Goal: Transaction & Acquisition: Obtain resource

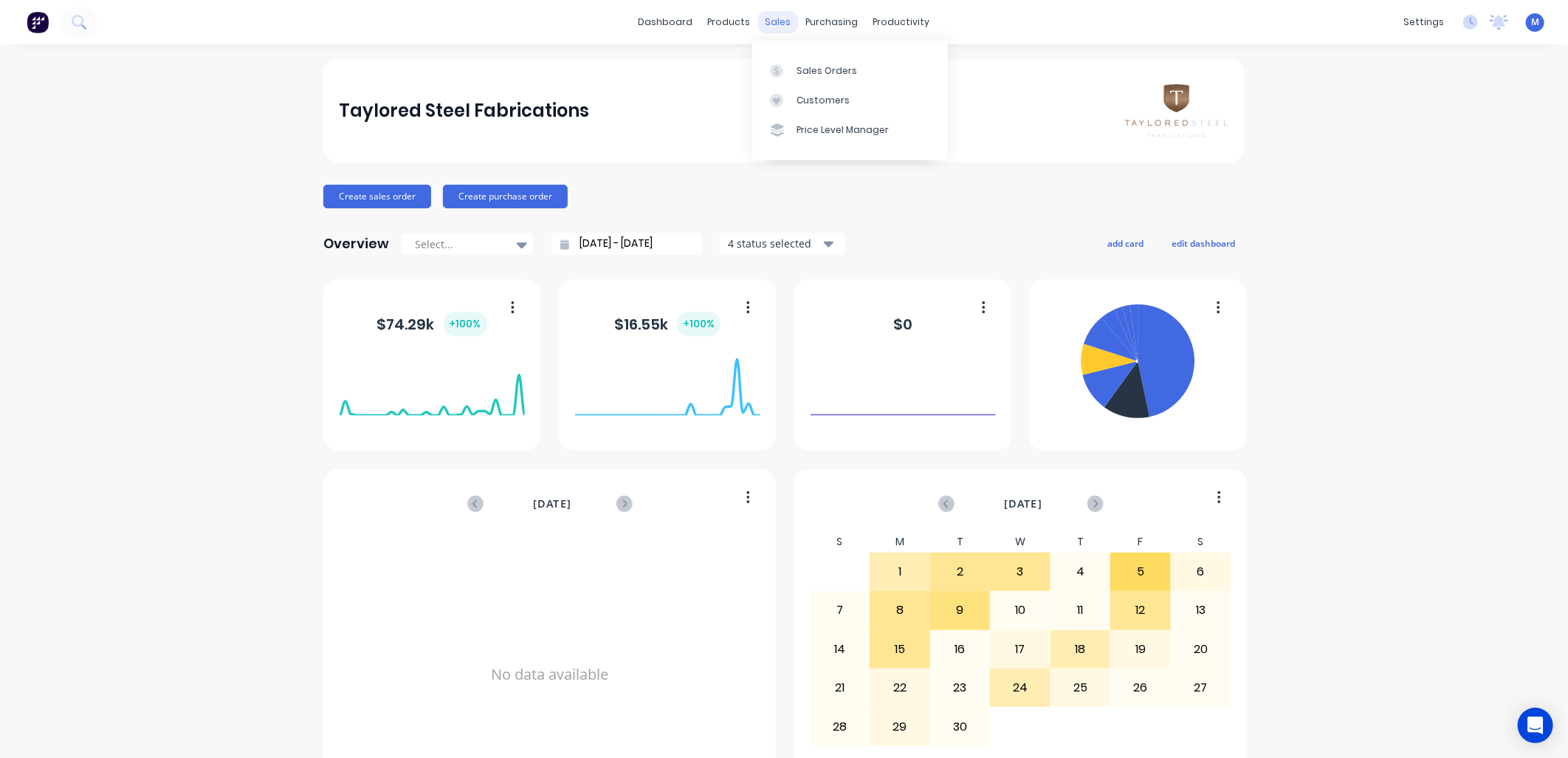
click at [769, 25] on div "sales" at bounding box center [778, 21] width 40 height 22
click at [792, 60] on link "Sales Orders" at bounding box center [850, 70] width 195 height 30
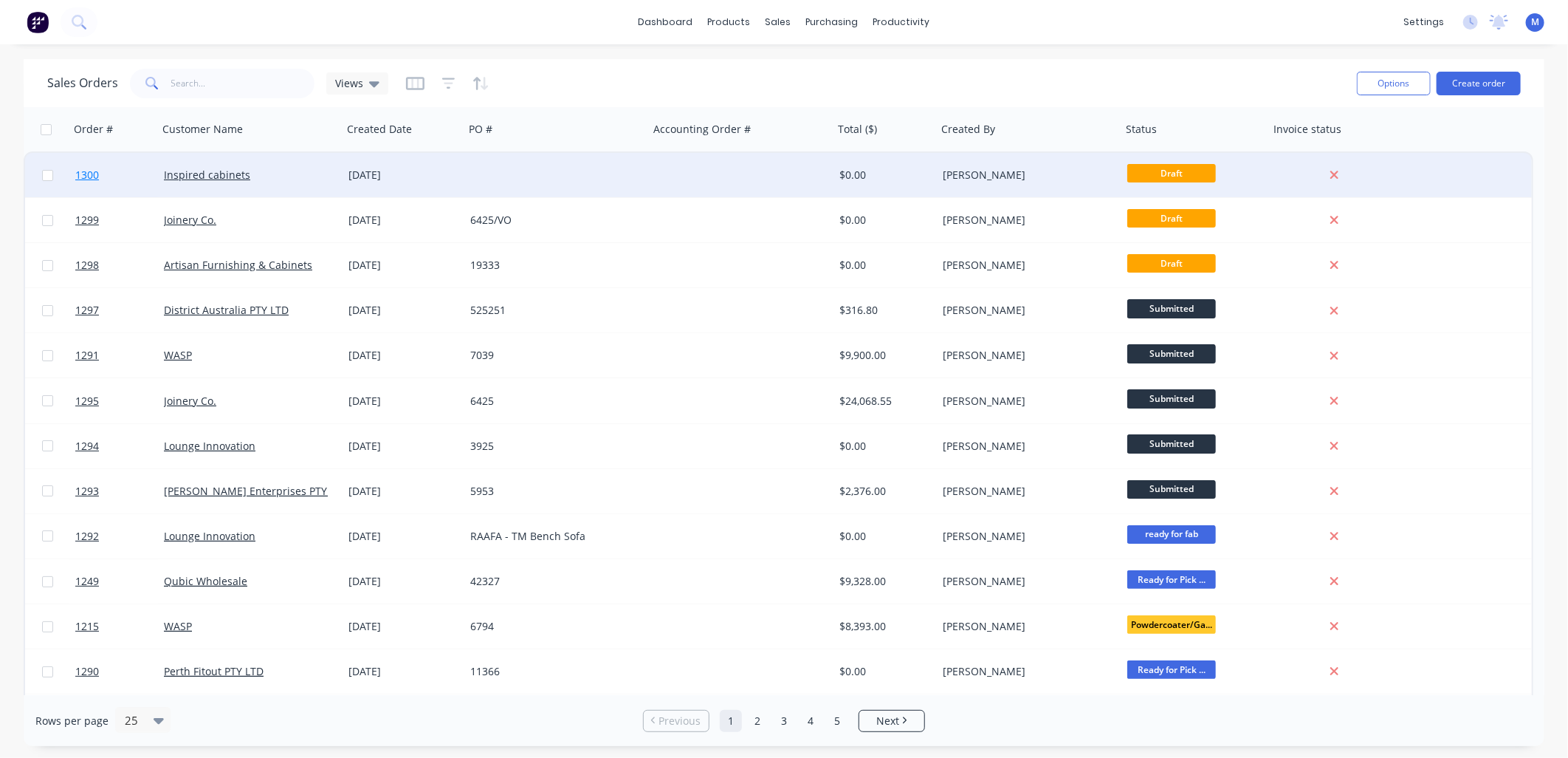
click at [78, 172] on span "1300" at bounding box center [87, 175] width 24 height 15
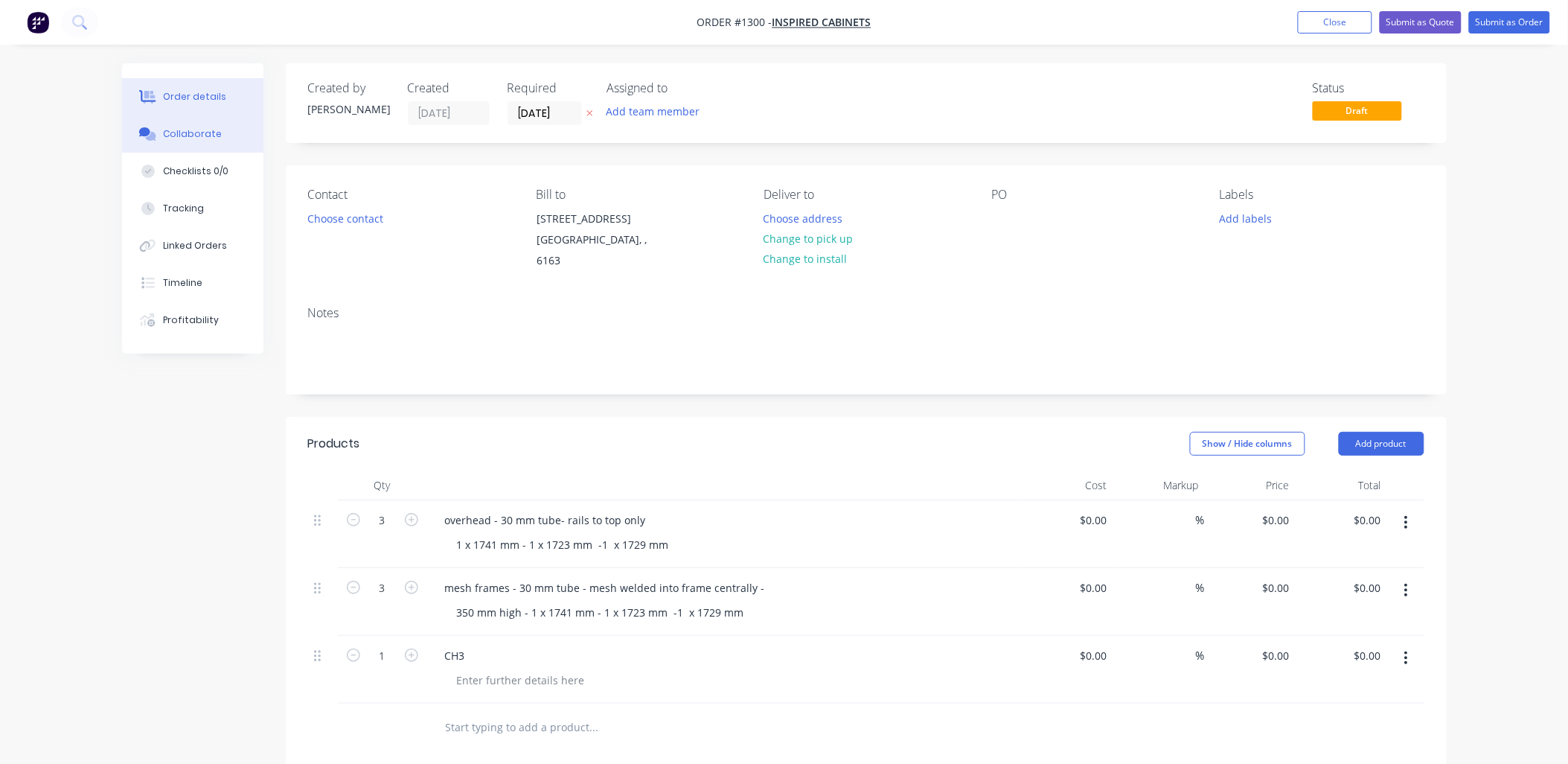
click at [199, 131] on div "Collaborate" at bounding box center [192, 134] width 59 height 13
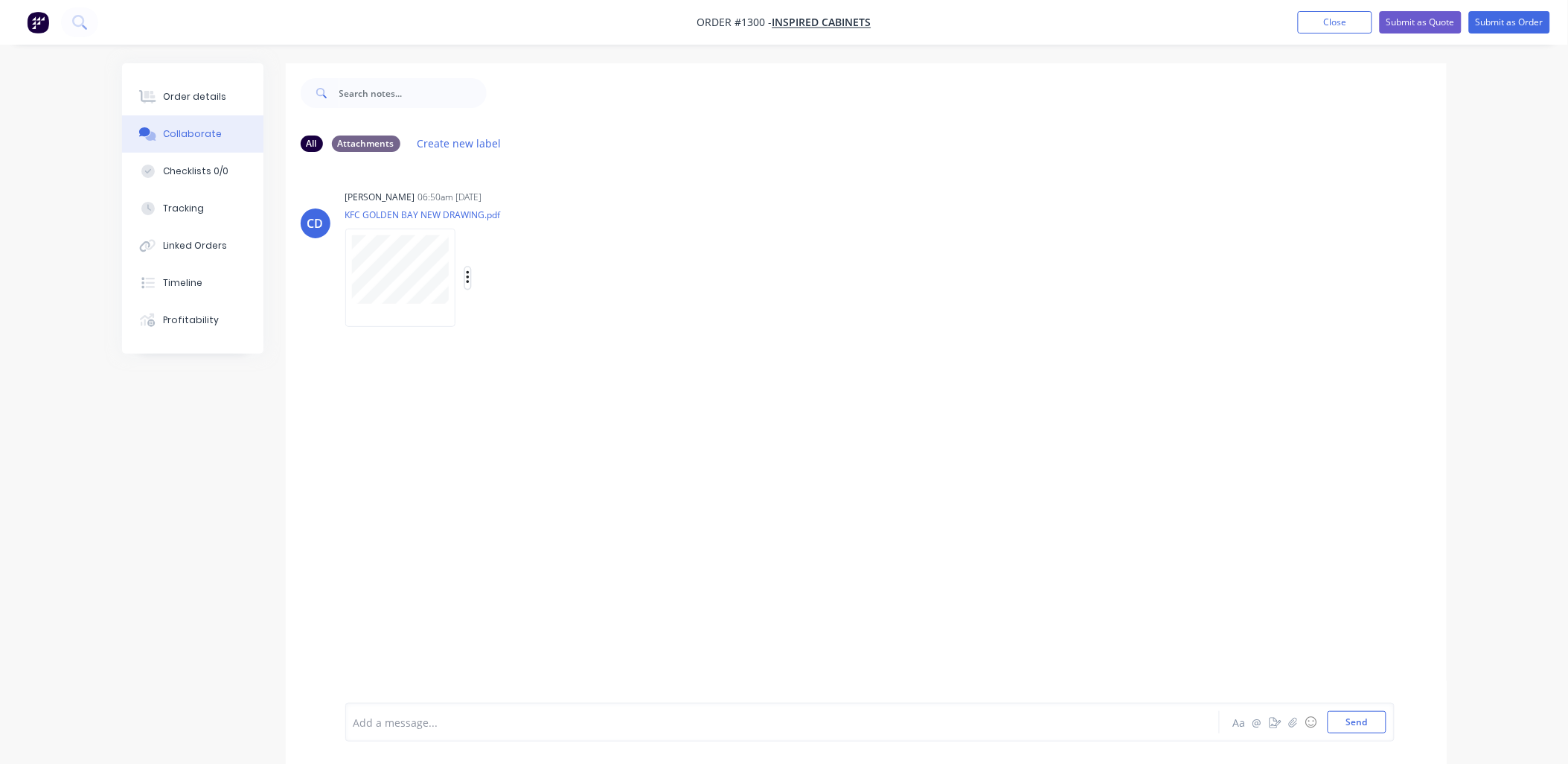
click at [466, 278] on icon "button" at bounding box center [468, 278] width 3 height 13
click at [504, 313] on button "Download" at bounding box center [564, 318] width 167 height 33
